Goal: Check status: Check status

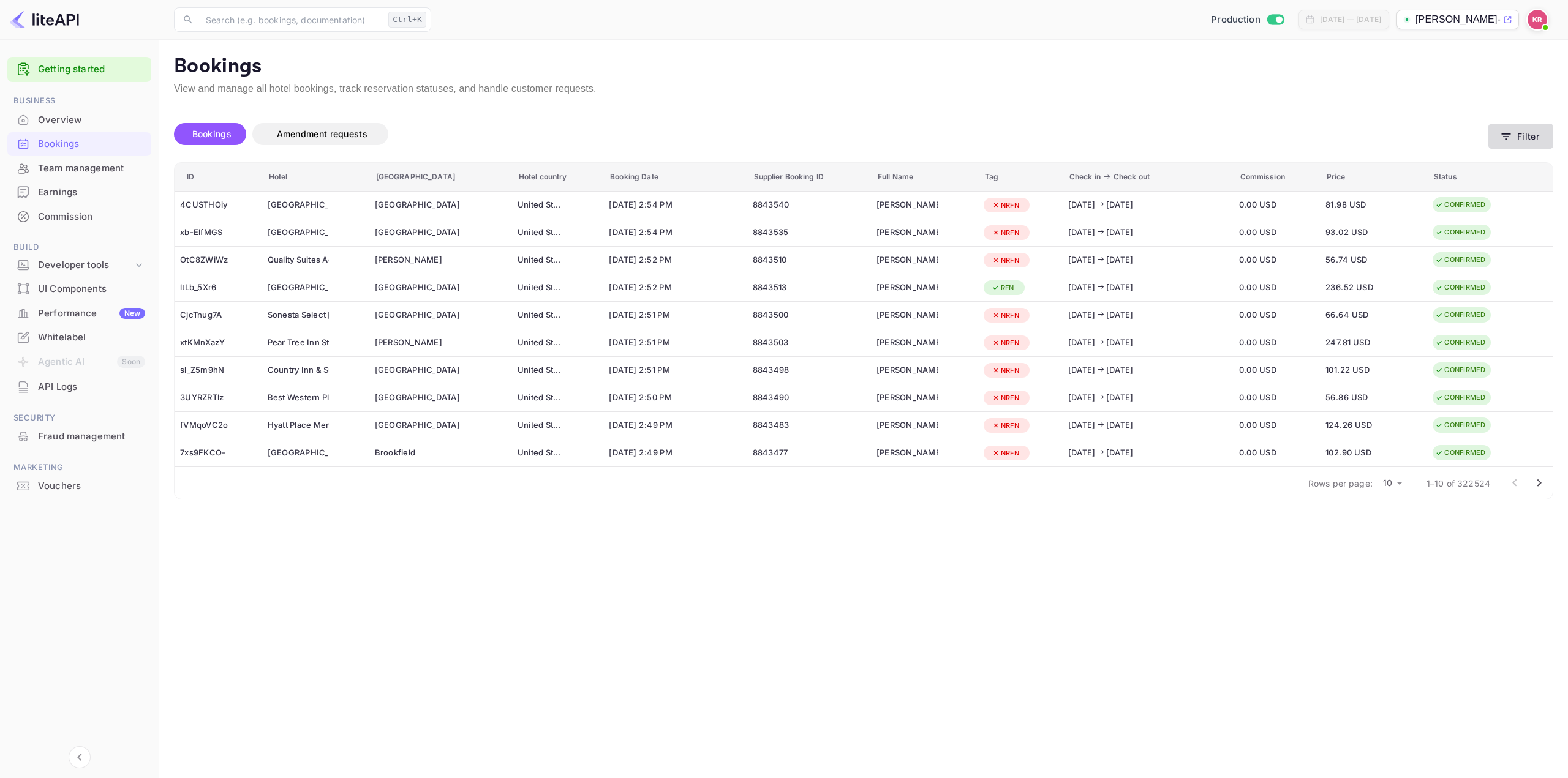
click at [1510, 140] on icon "button" at bounding box center [1505, 136] width 12 height 12
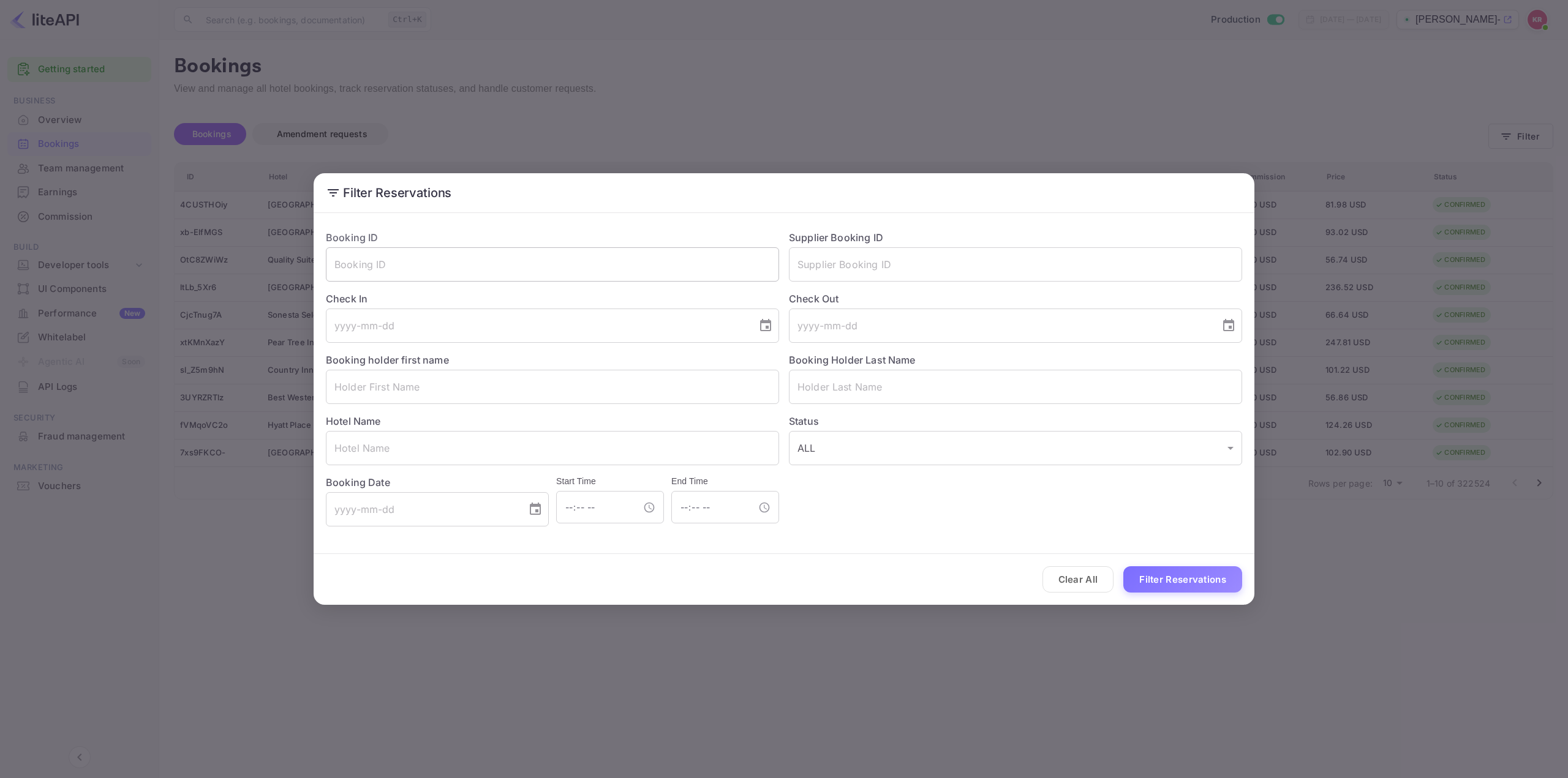
click at [603, 262] on input "text" at bounding box center [552, 264] width 453 height 34
paste input "GK8XsQPcf"
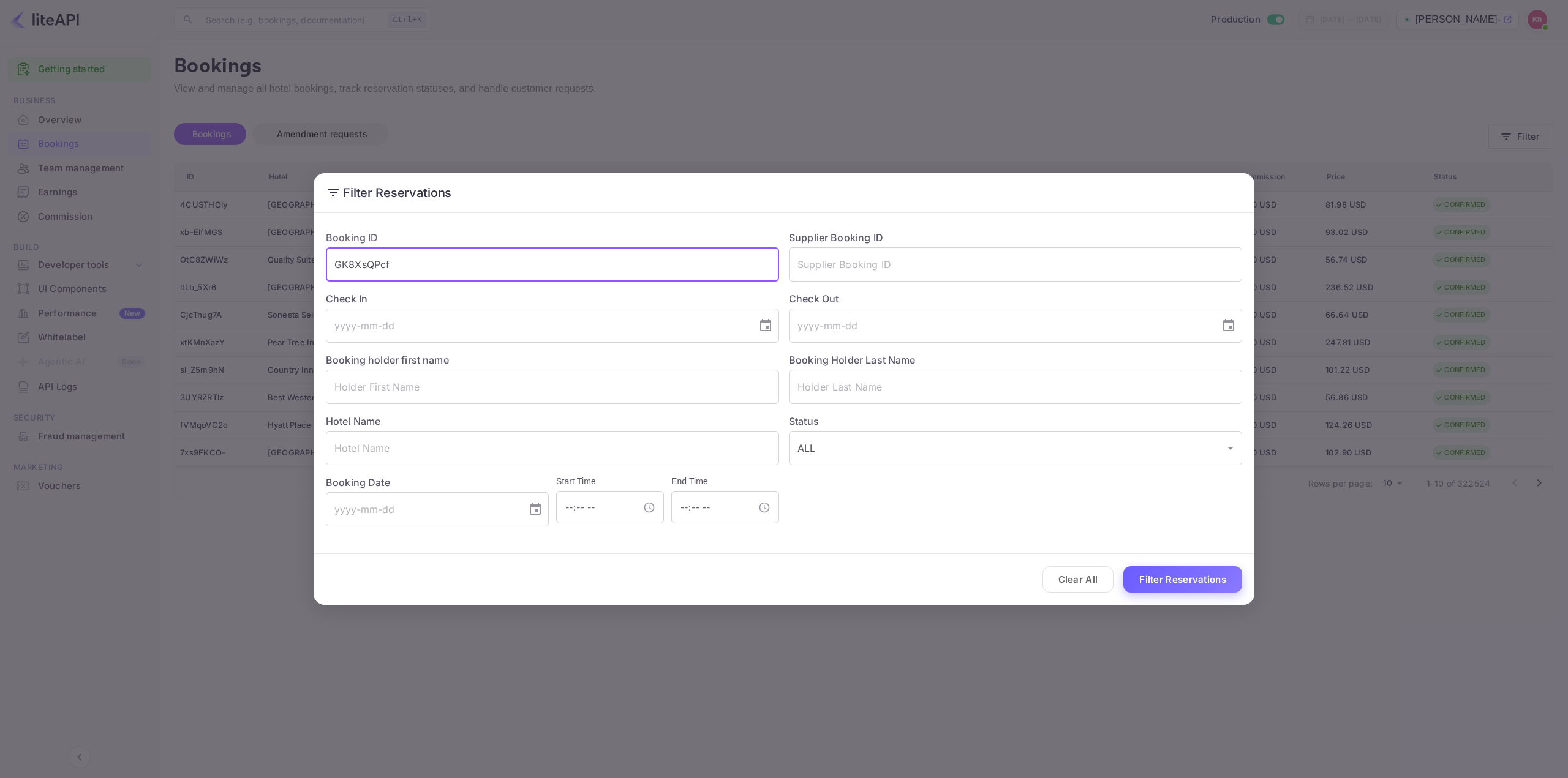
type input "GK8XsQPcf"
click at [1162, 577] on button "Filter Reservations" at bounding box center [1182, 579] width 119 height 26
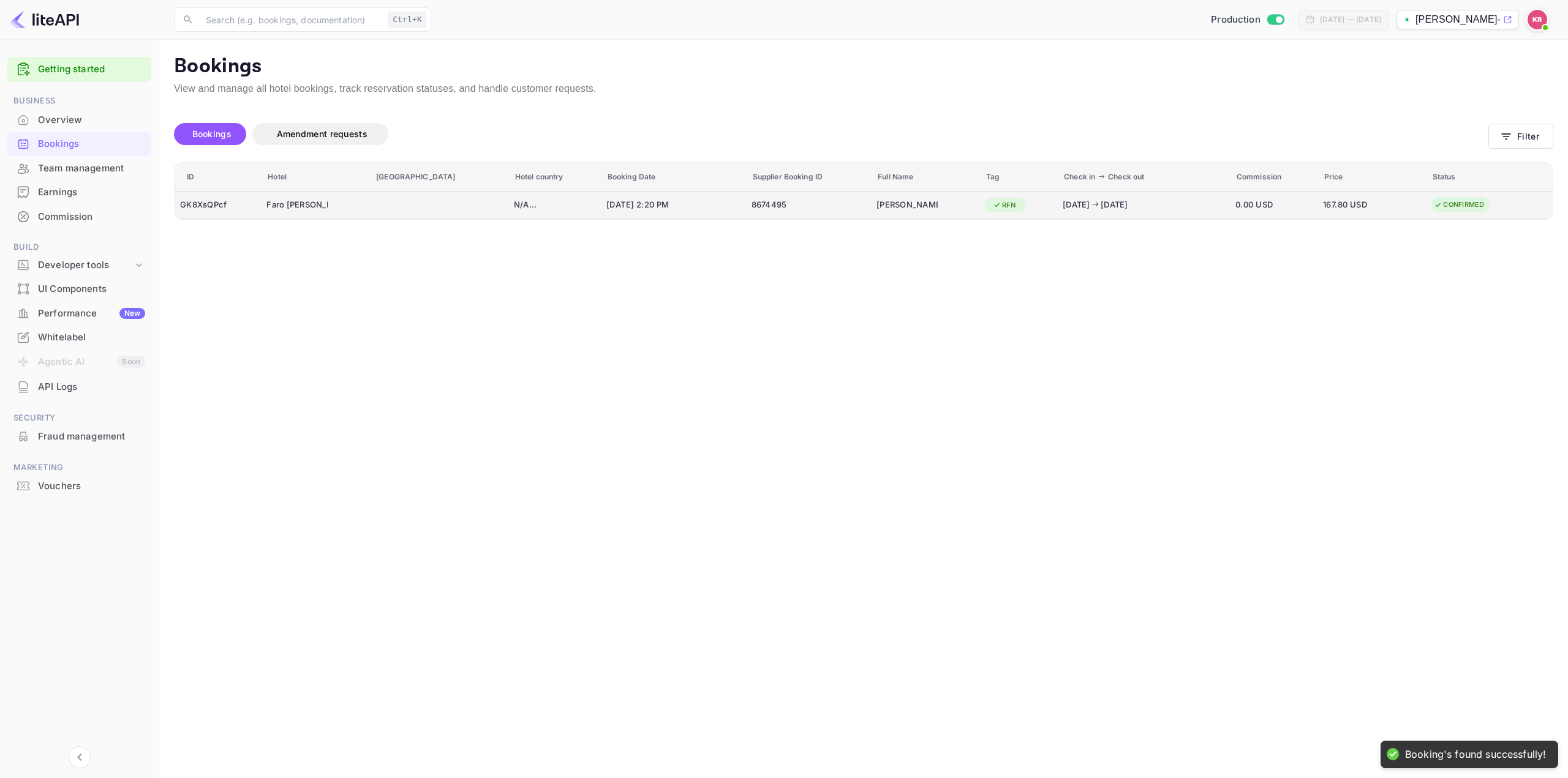
click at [835, 206] on td "8674495" at bounding box center [809, 205] width 126 height 28
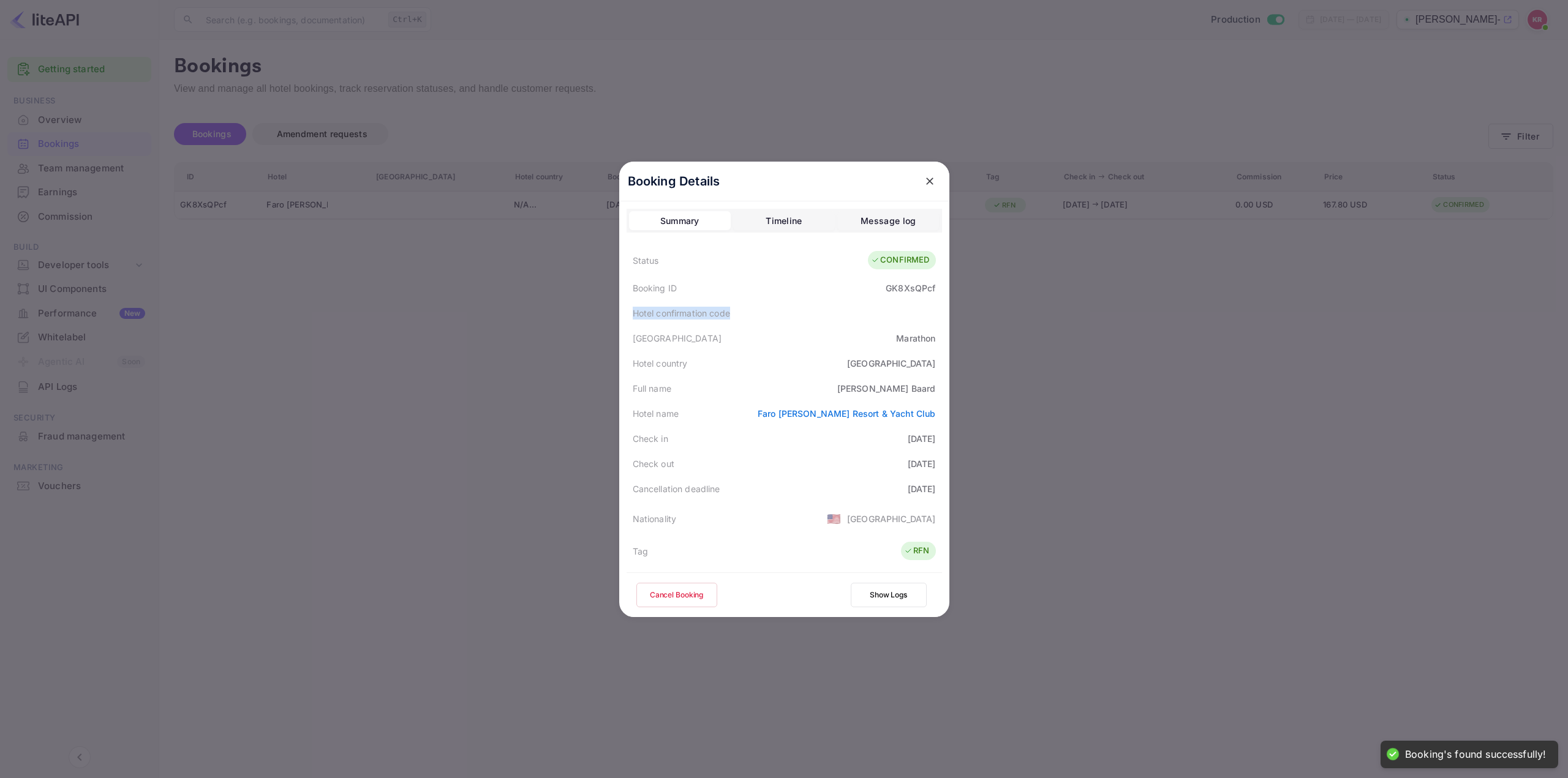
drag, startPoint x: 655, startPoint y: 317, endPoint x: 926, endPoint y: 317, distance: 271.0
click at [926, 317] on div "Hotel confirmation code" at bounding box center [784, 313] width 315 height 25
click at [901, 286] on div "GK8XsQPcf" at bounding box center [910, 288] width 50 height 13
click at [741, 308] on div "Hotel confirmation code" at bounding box center [784, 313] width 315 height 25
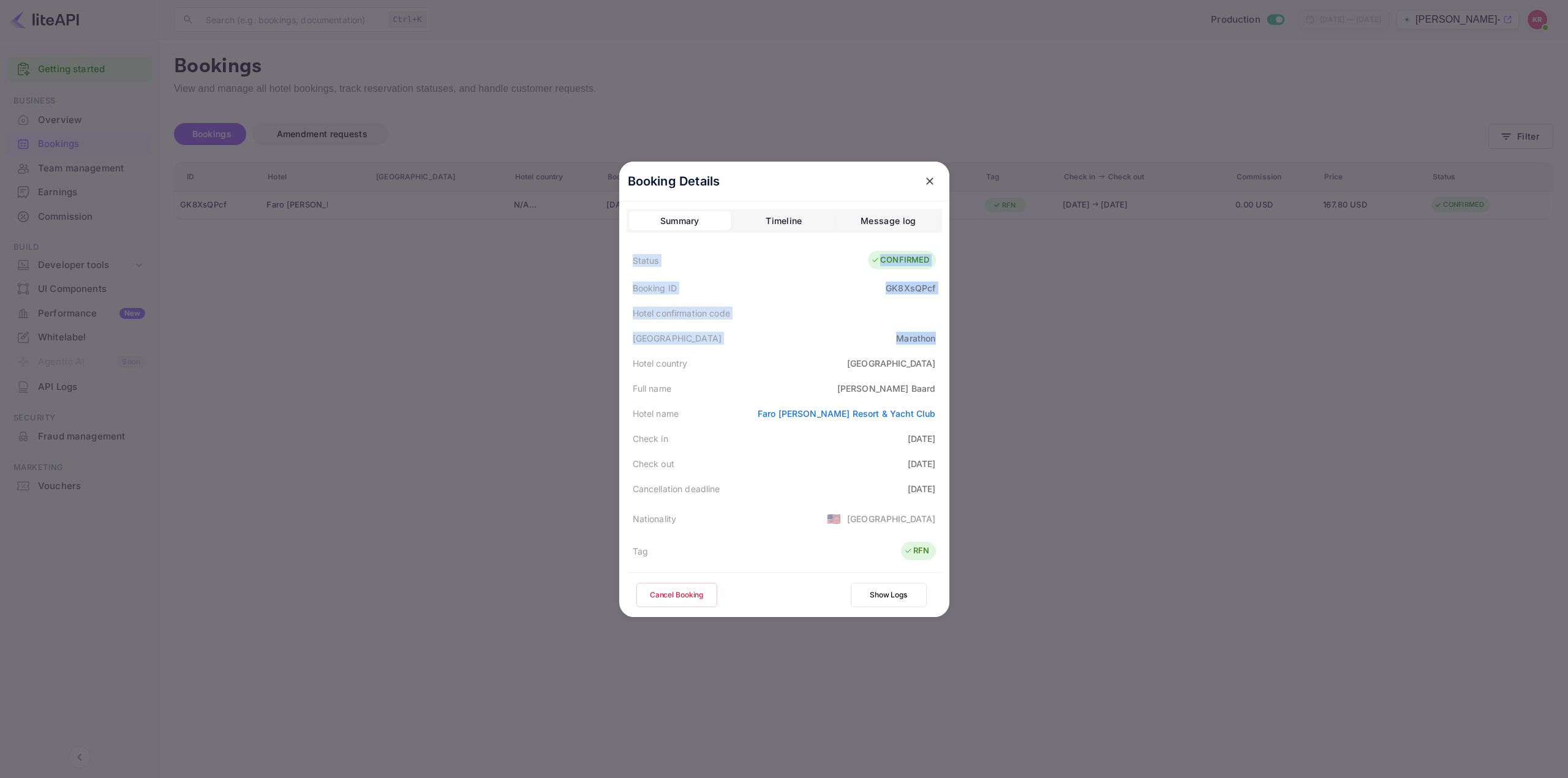
drag, startPoint x: 627, startPoint y: 261, endPoint x: 929, endPoint y: 343, distance: 312.9
click at [929, 343] on div "Status CONFIRMED Booking ID GK8XsQPcf Hotel confirmation code Hotel city [GEOGR…" at bounding box center [784, 542] width 315 height 594
click at [1091, 410] on div at bounding box center [784, 389] width 1568 height 778
